Goal: Find specific page/section: Find specific page/section

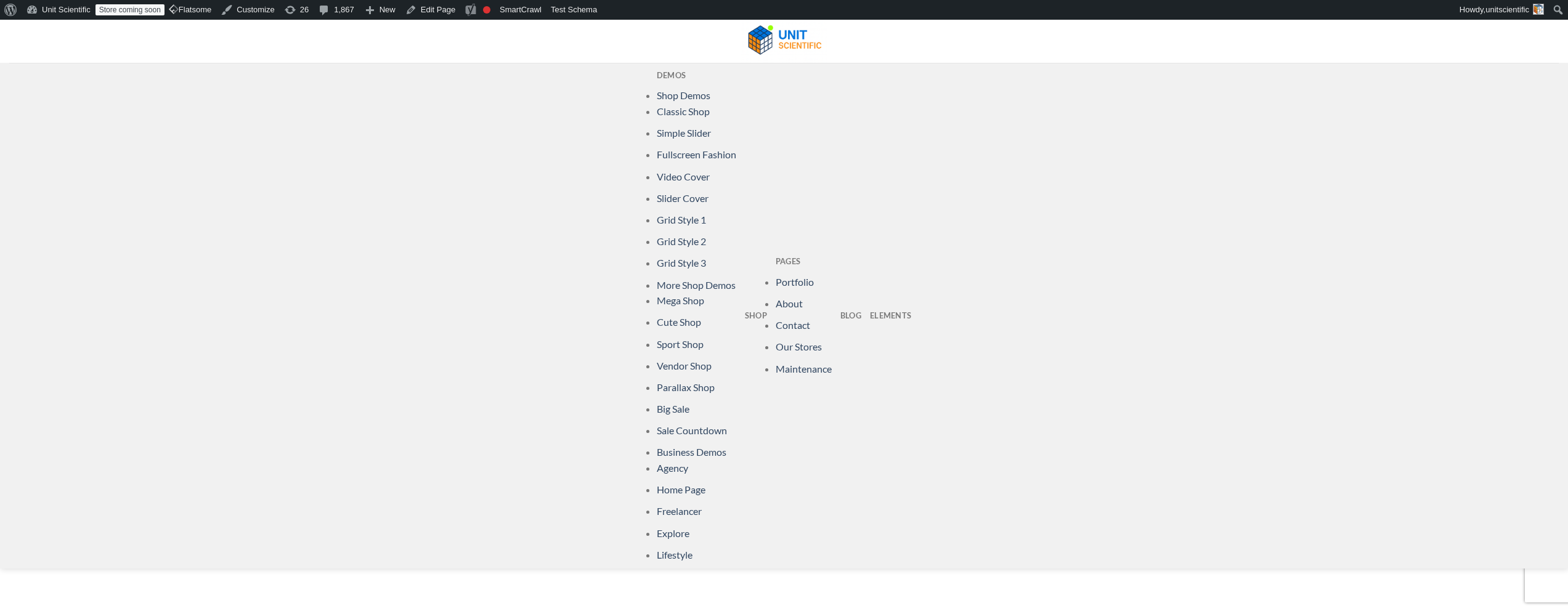
scroll to position [114, 0]
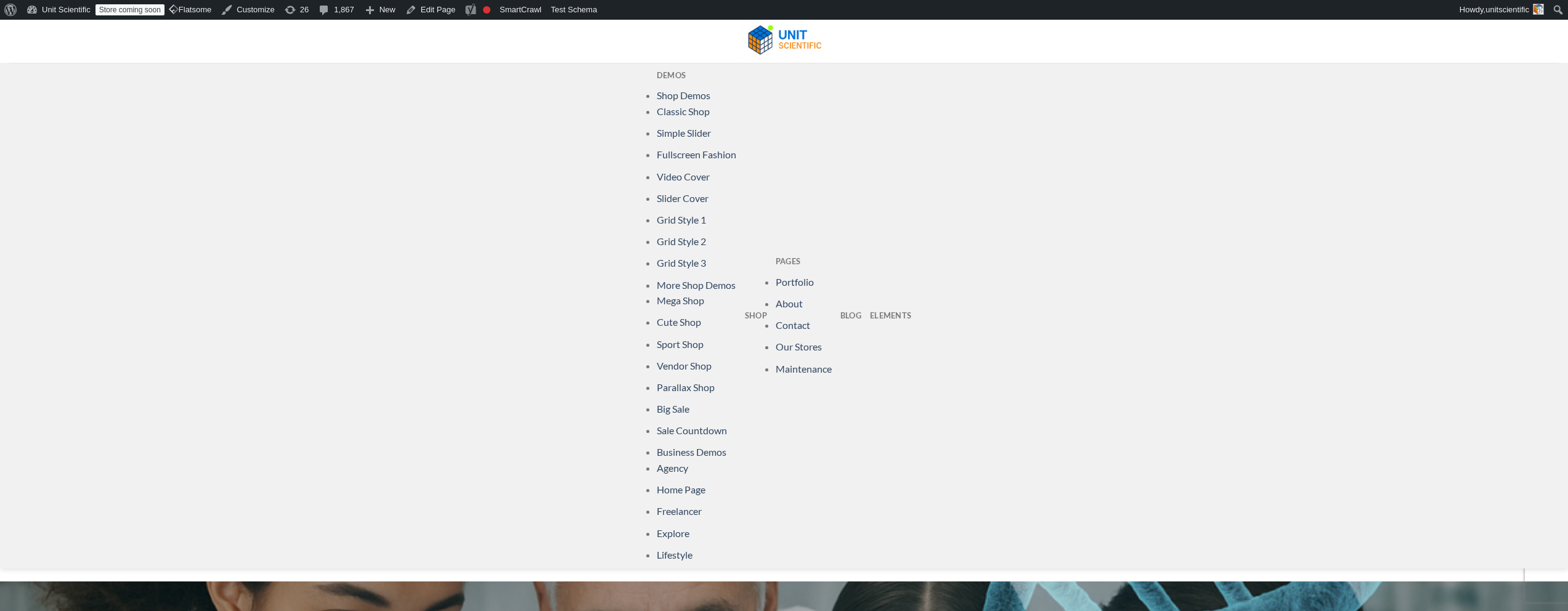
click at [653, 438] on div "Demos Shop Demos Classic Shop Simple Slider Fullscreen Fashion Video Cover Slid…" at bounding box center [784, 316] width 1568 height 506
click at [655, 431] on div "Demos Shop Demos Classic Shop Simple Slider Fullscreen Fashion Video Cover Slid…" at bounding box center [784, 316] width 1568 height 506
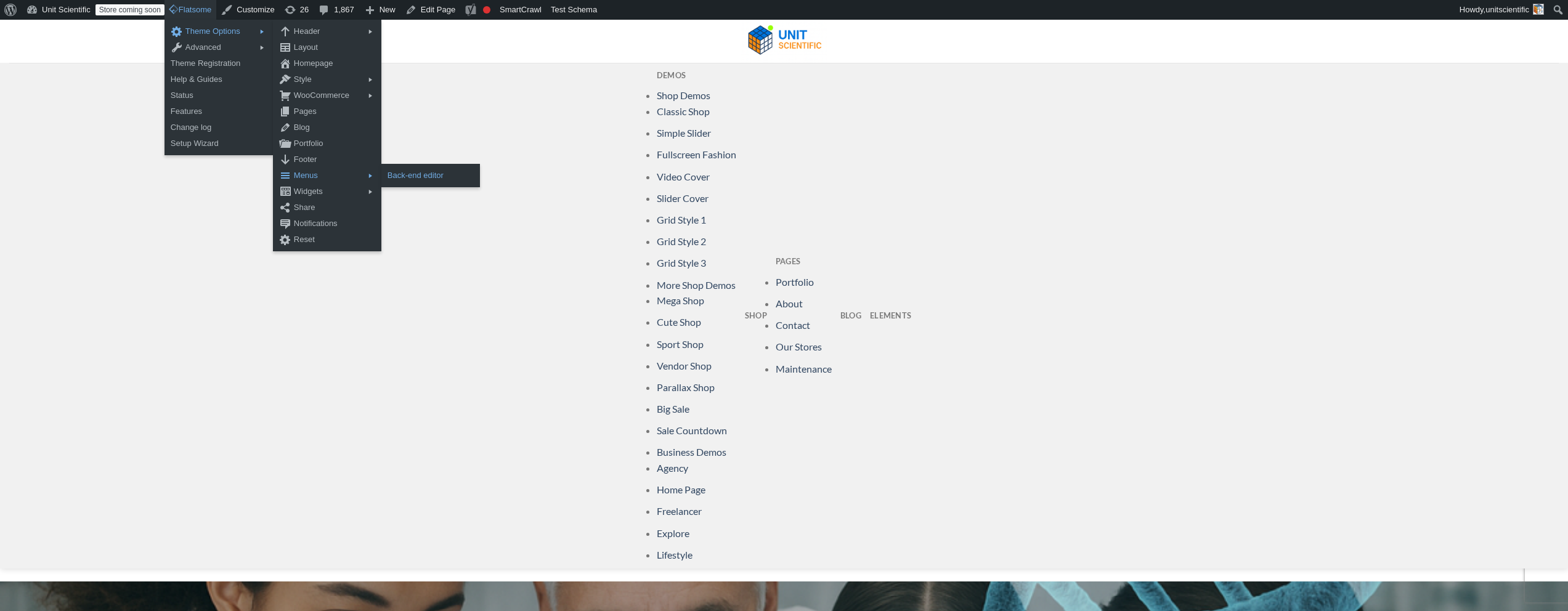
click at [409, 179] on link "Back-end editor" at bounding box center [431, 175] width 99 height 16
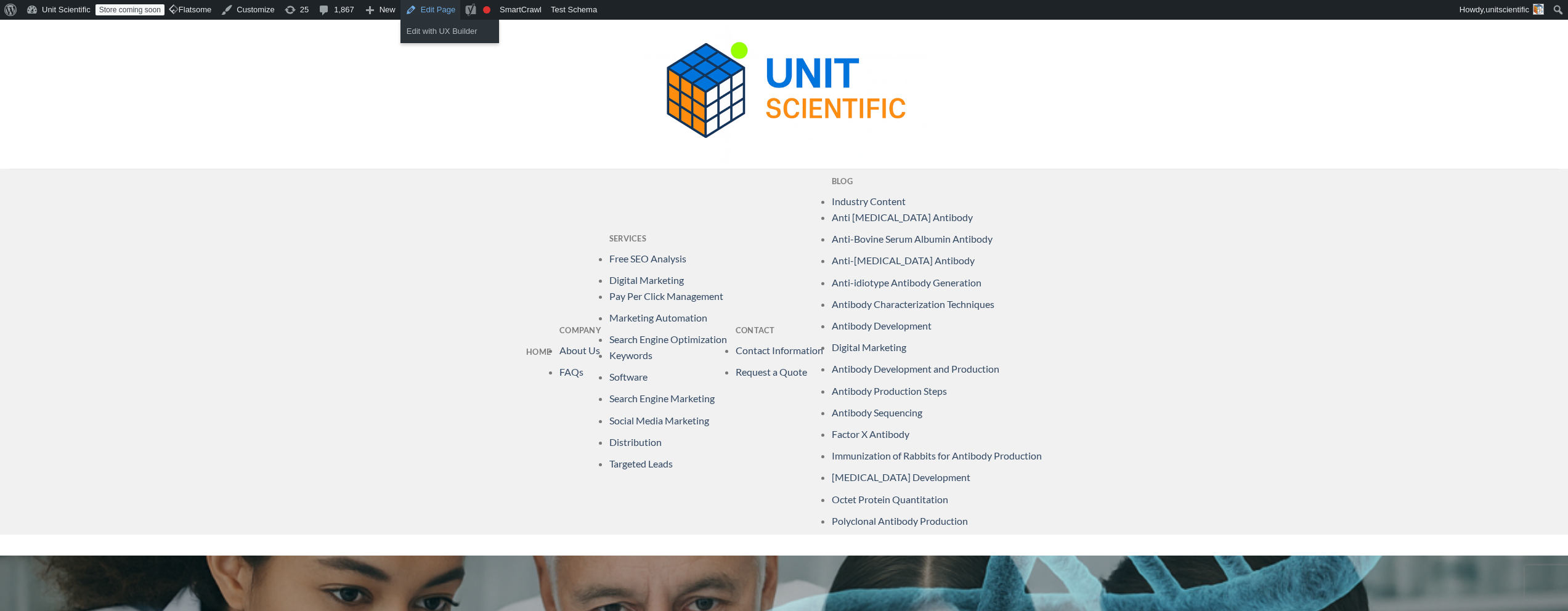
click at [449, 7] on link "Edit Page" at bounding box center [430, 10] width 60 height 20
